Goal: Information Seeking & Learning: Learn about a topic

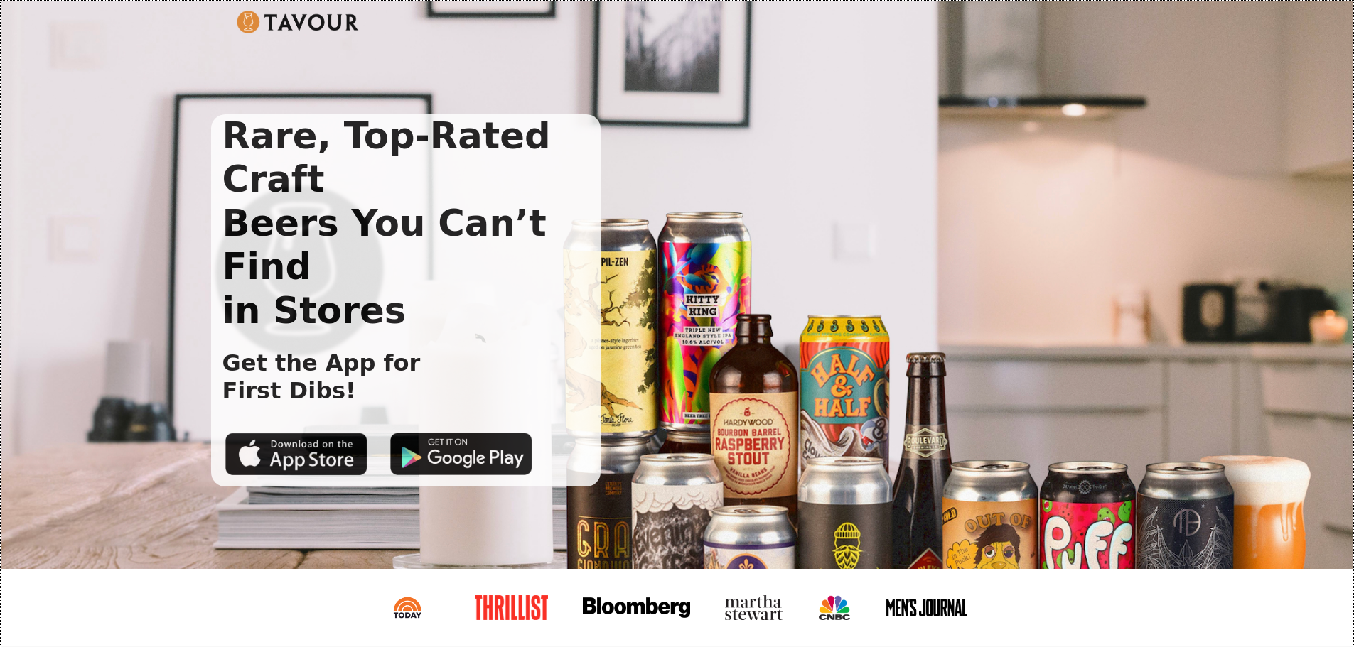
click at [274, 18] on img at bounding box center [298, 22] width 123 height 23
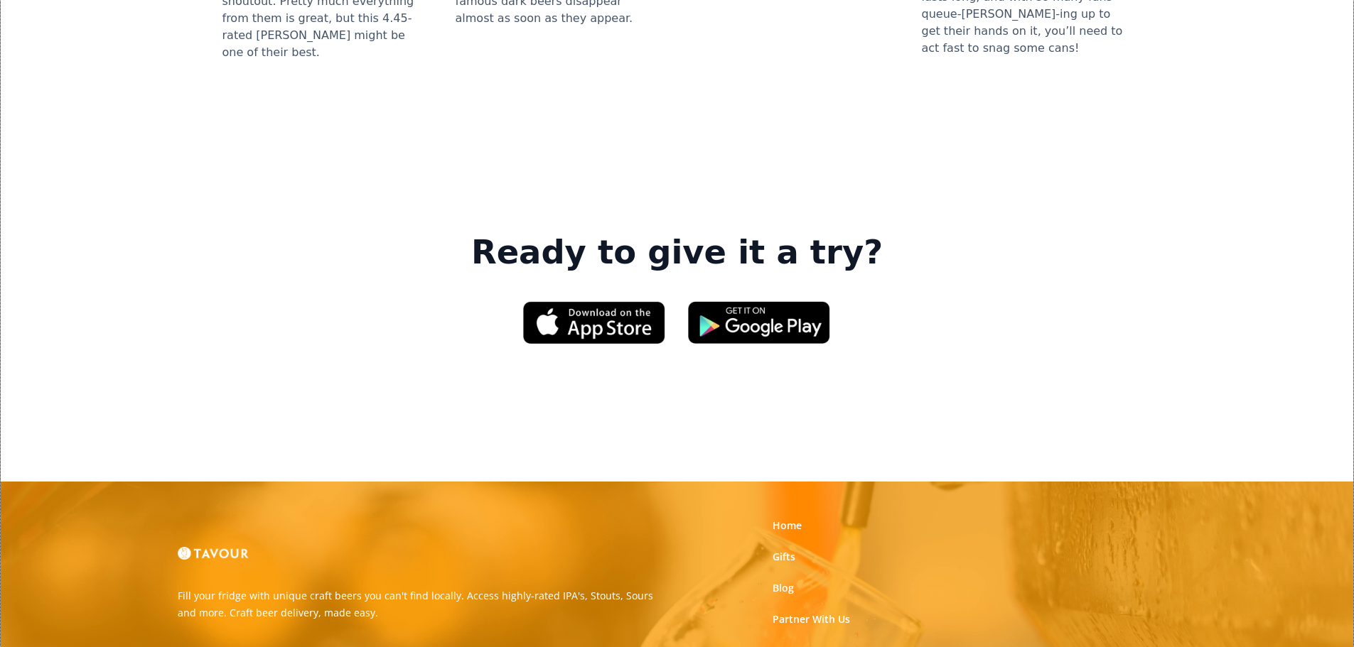
scroll to position [2181, 0]
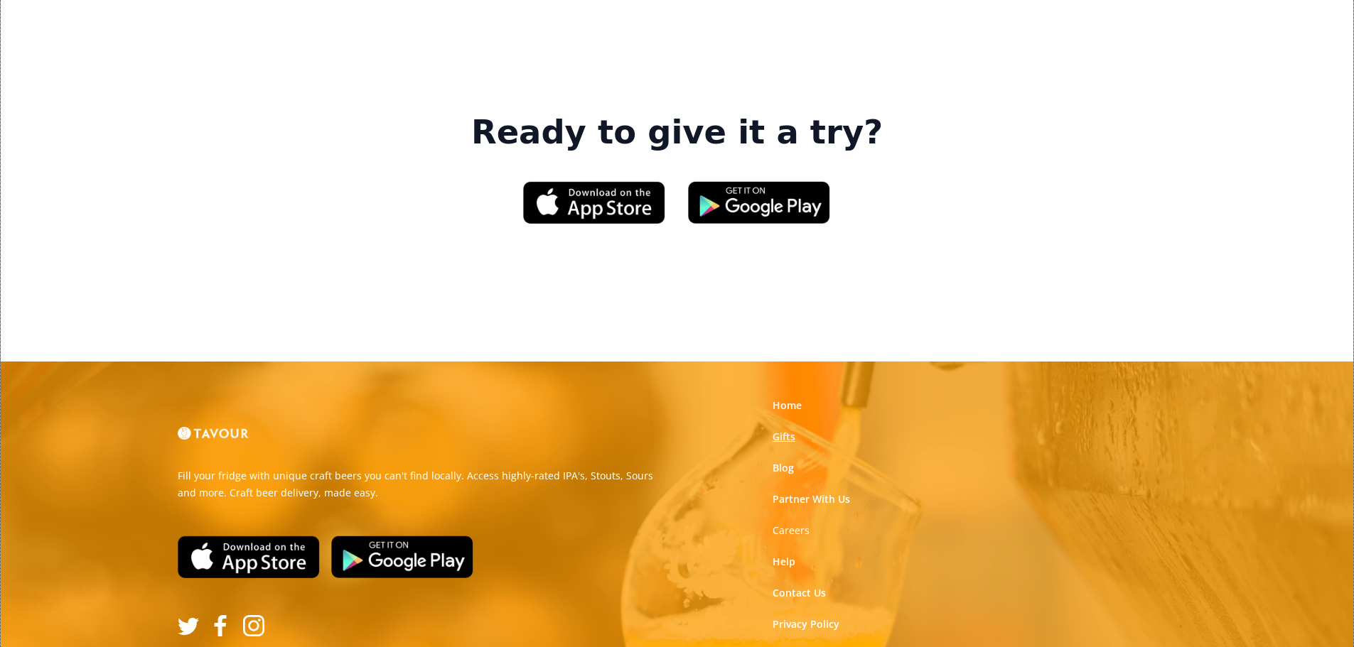
click at [795, 430] on link "Gifts" at bounding box center [783, 437] width 23 height 14
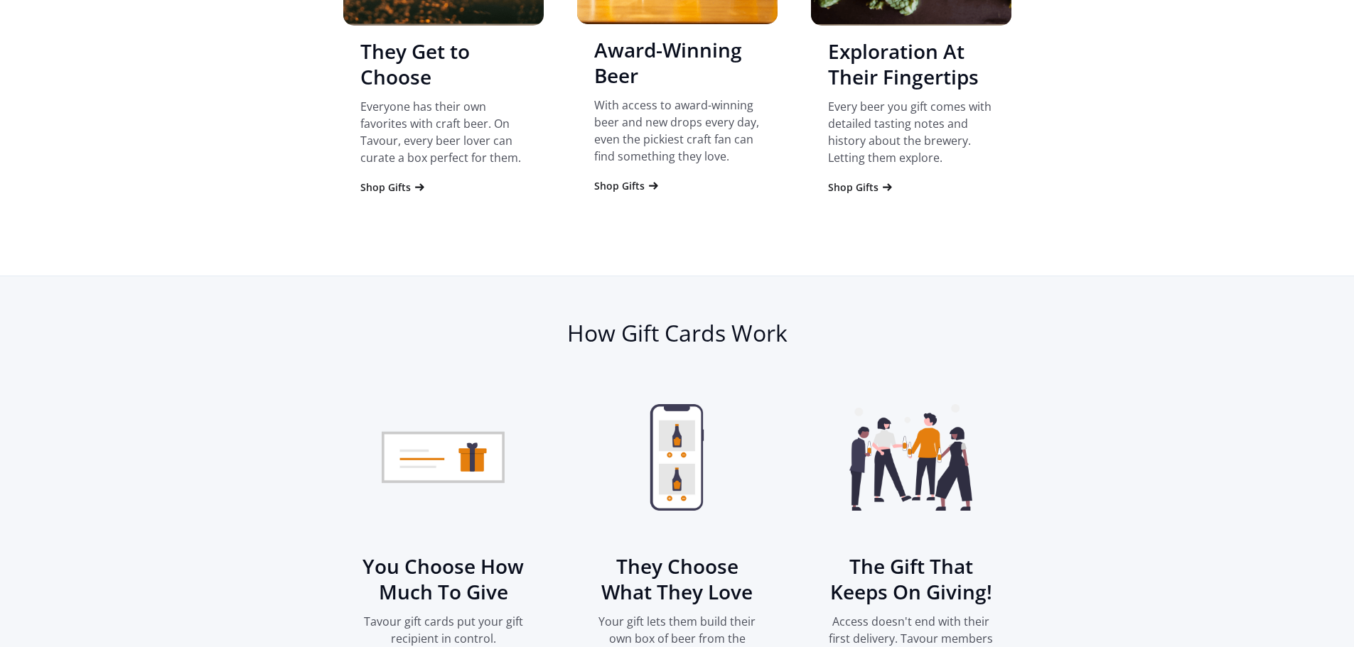
scroll to position [1848, 0]
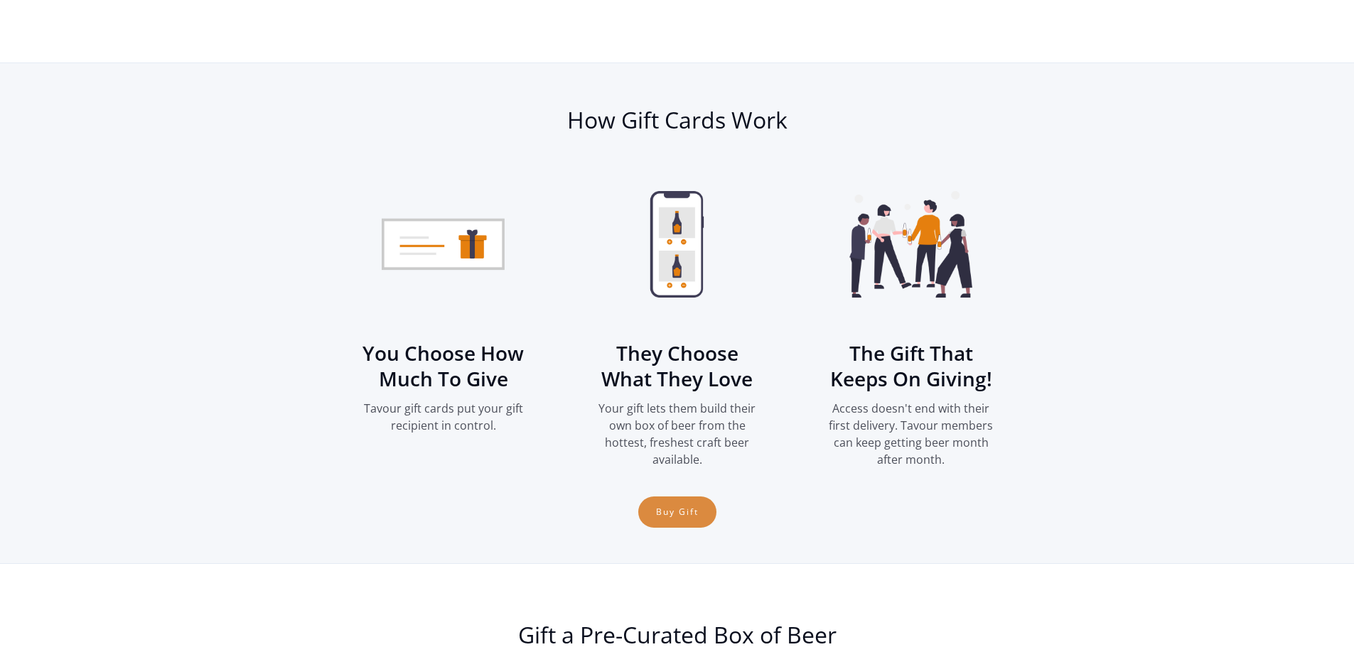
click at [686, 510] on link "Buy Gift" at bounding box center [677, 512] width 78 height 31
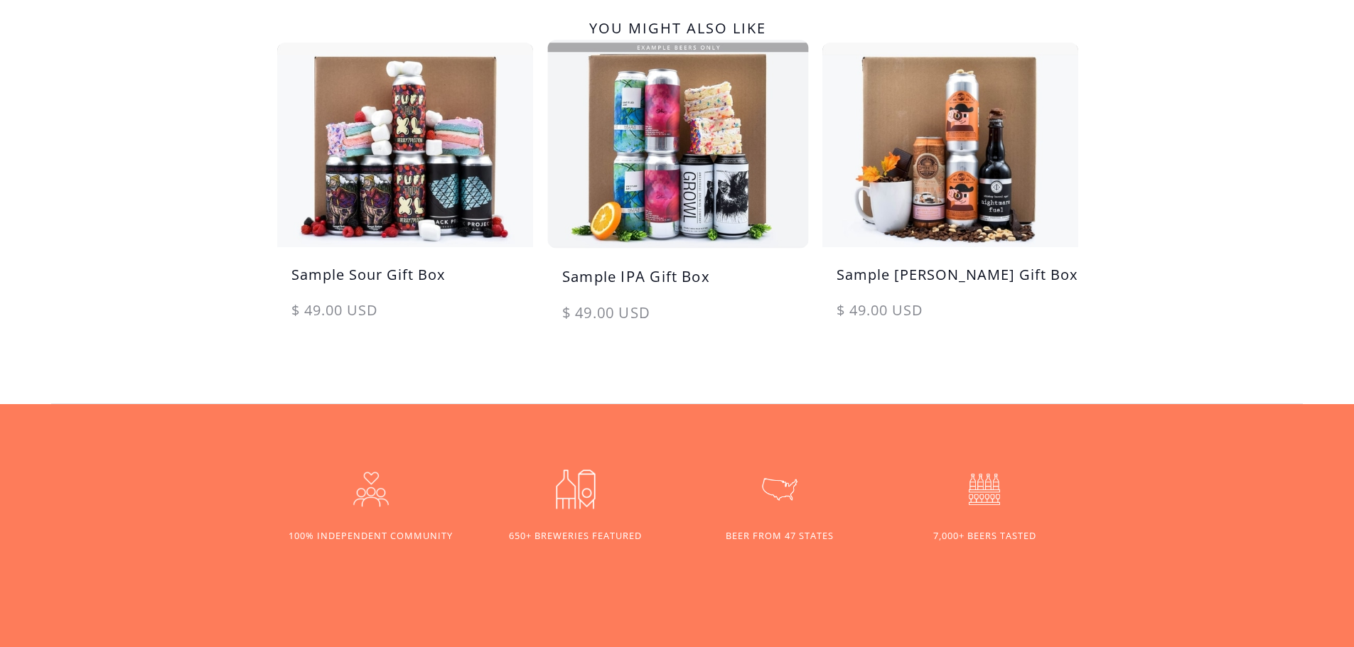
scroll to position [782, 0]
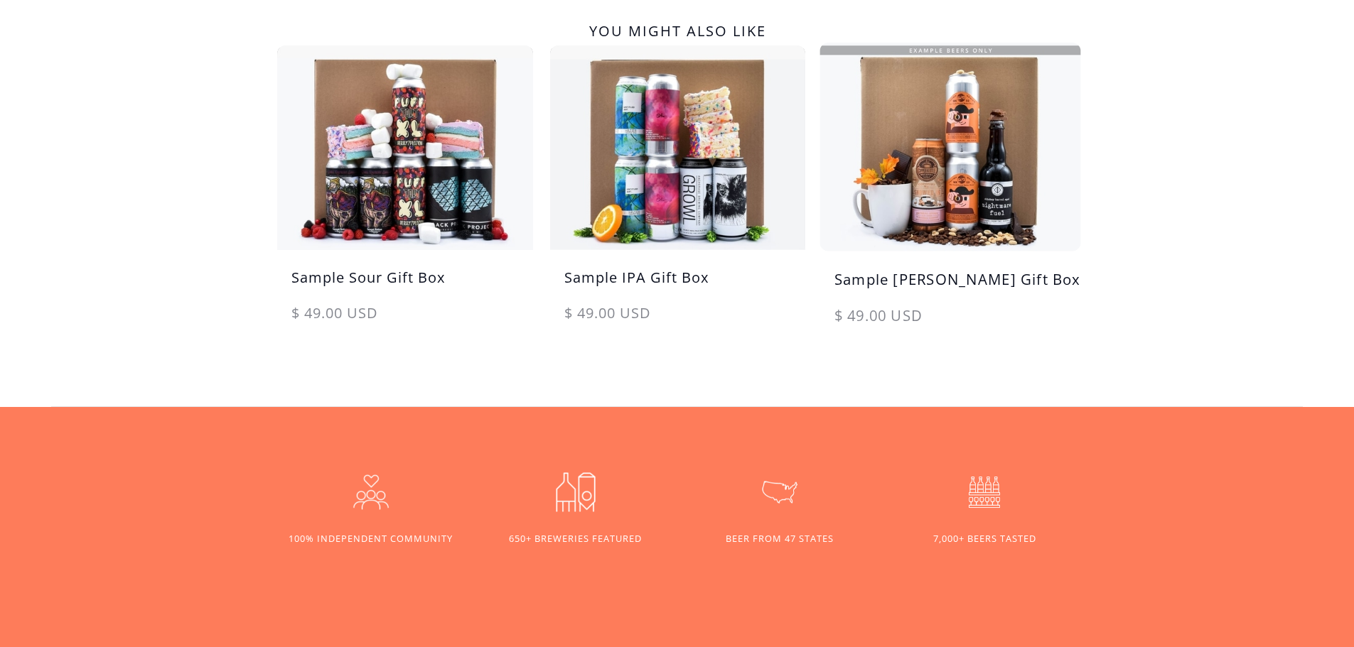
click at [978, 175] on img at bounding box center [950, 146] width 269 height 215
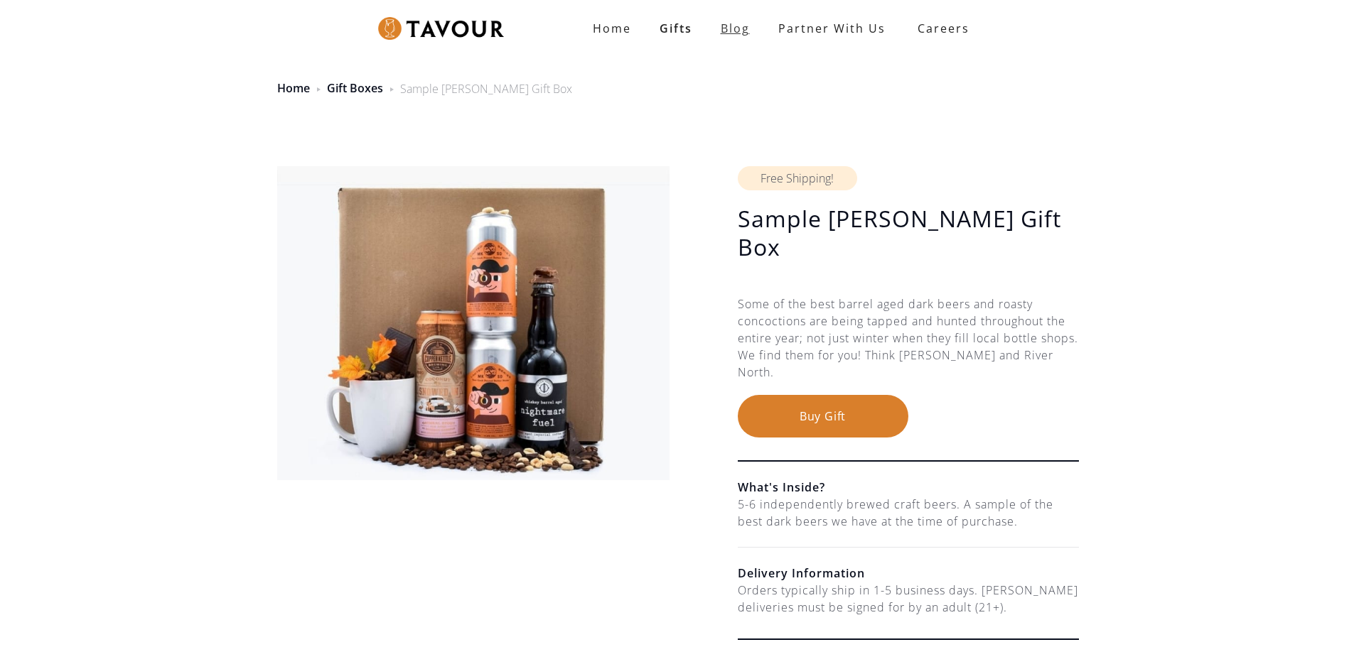
click at [747, 34] on link "Blog" at bounding box center [735, 28] width 58 height 28
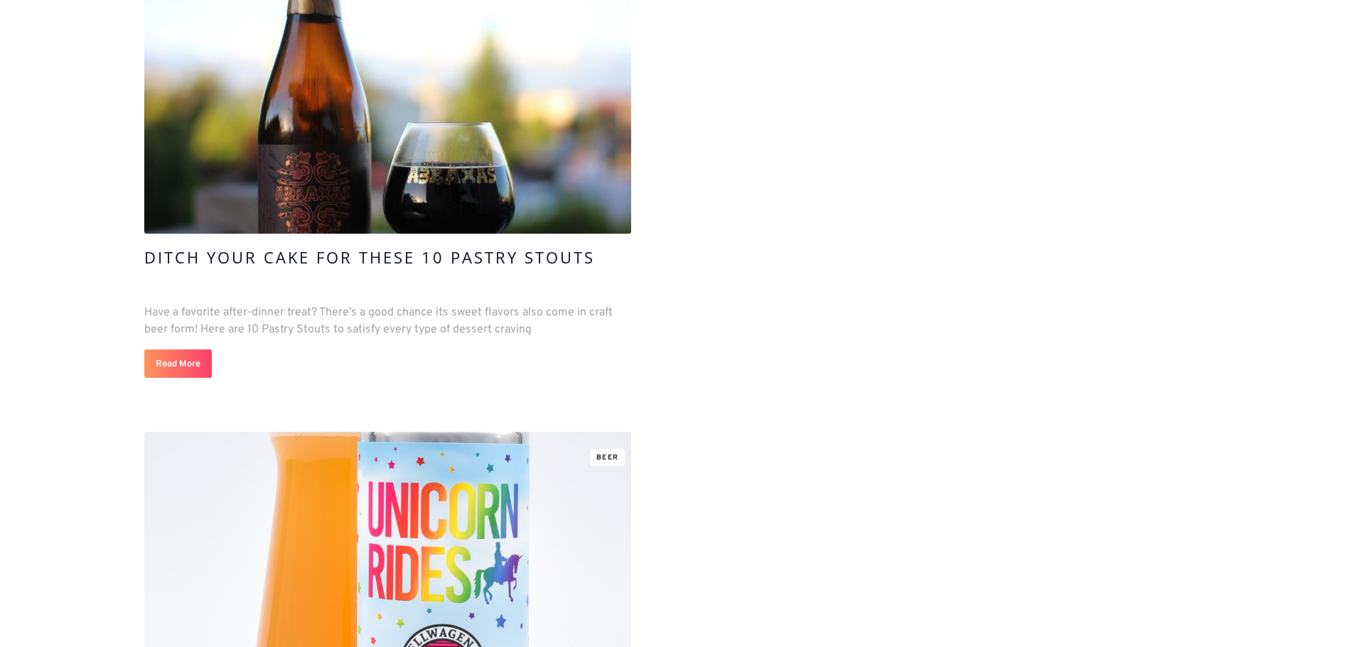
scroll to position [1279, 0]
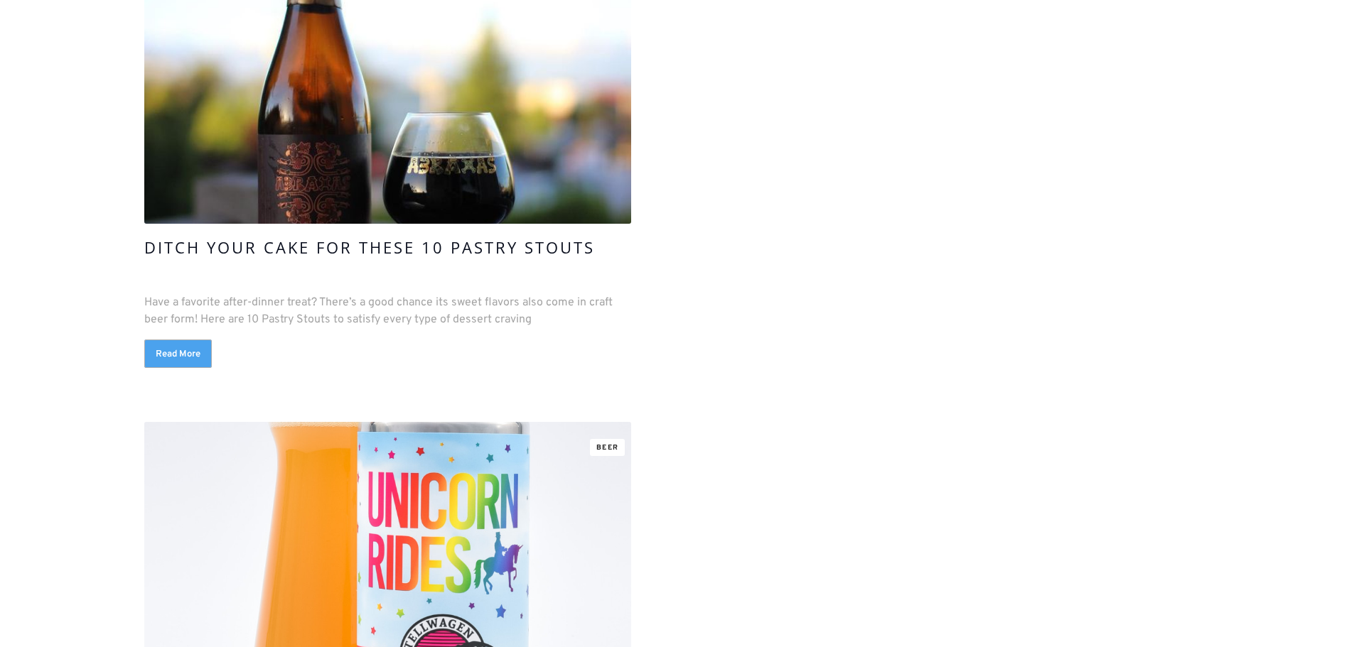
click at [179, 357] on link "Read More" at bounding box center [178, 354] width 68 height 28
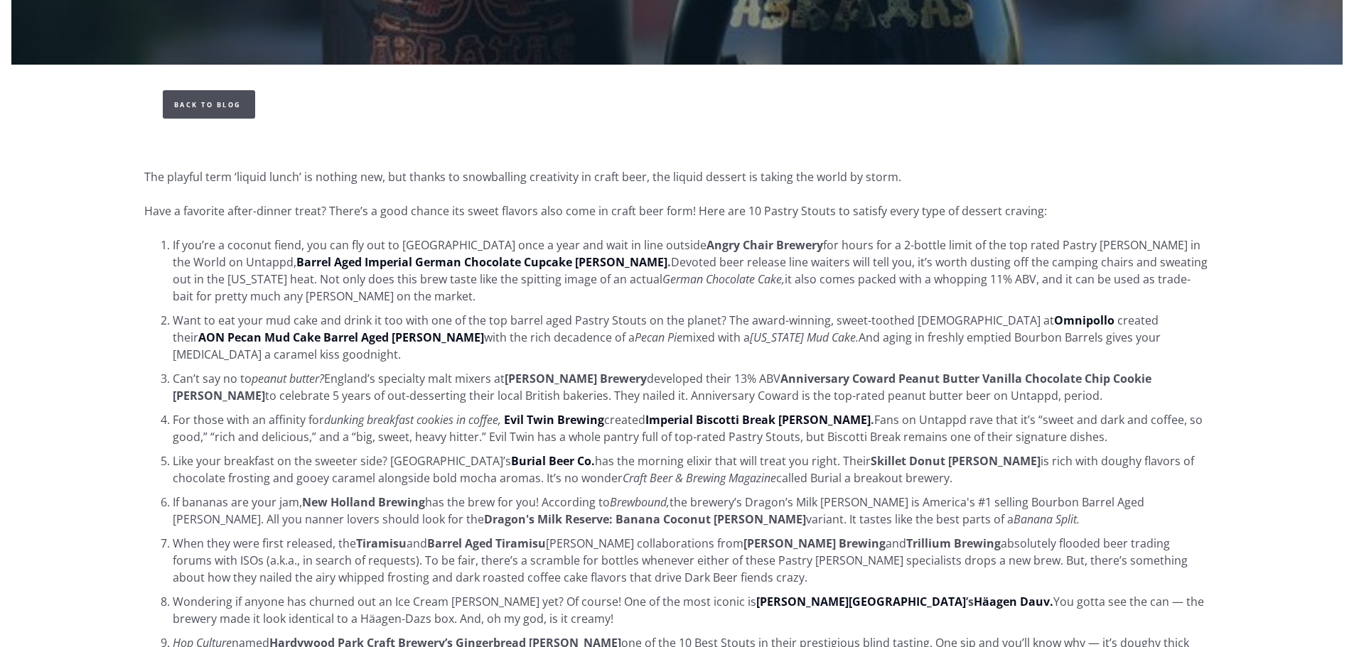
scroll to position [711, 0]
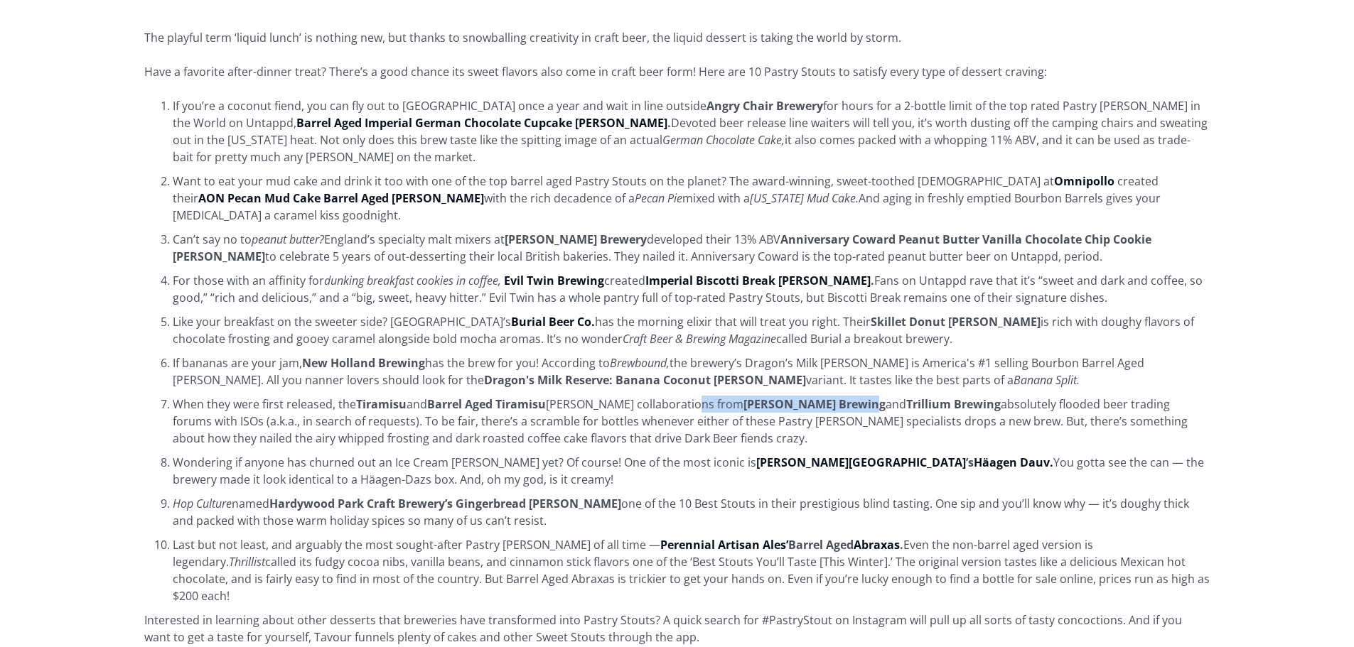
drag, startPoint x: 808, startPoint y: 388, endPoint x: 689, endPoint y: 382, distance: 118.9
click at [689, 396] on li "When they were first released, the Tiramisu and Barrel Aged Tiramisu Stout coll…" at bounding box center [692, 421] width 1038 height 51
copy li "J. Wakefield Brewing"
